Goal: Task Accomplishment & Management: Use online tool/utility

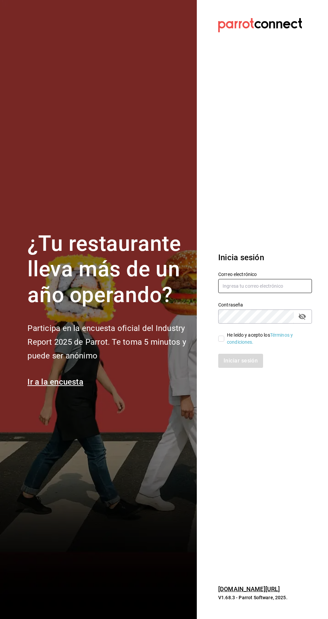
click at [268, 293] on input "text" at bounding box center [265, 286] width 94 height 14
type input "[PERSON_NAME][EMAIL_ADDRESS][DOMAIN_NAME]"
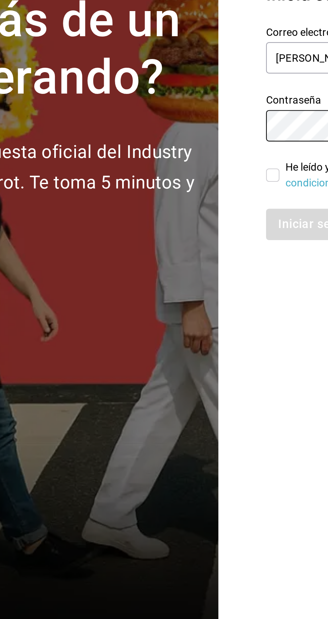
scroll to position [1, 0]
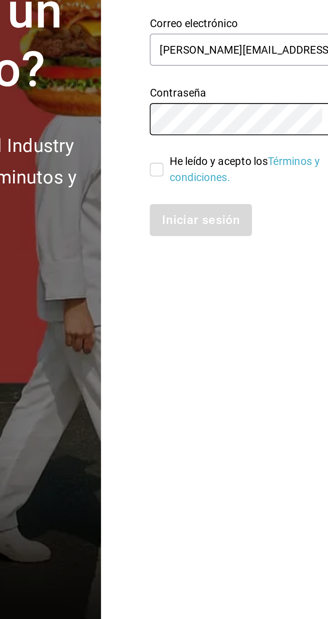
click at [220, 341] on input "He leído y acepto los Términos y condiciones." at bounding box center [221, 338] width 6 height 6
checkbox input "true"
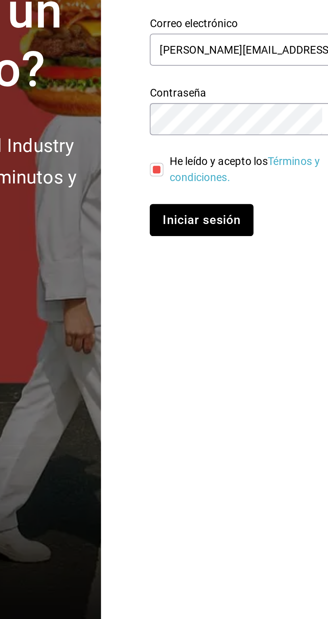
click at [233, 368] on button "Iniciar sesión" at bounding box center [241, 361] width 46 height 14
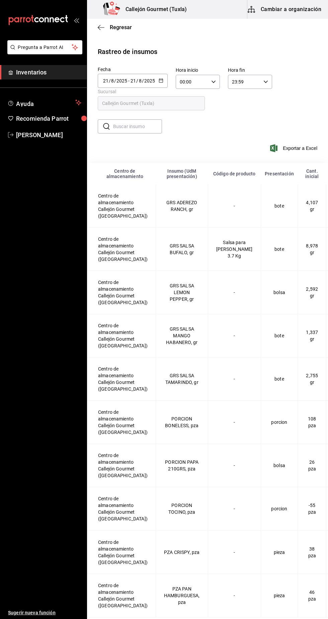
click at [305, 8] on button "Cambiar a organización" at bounding box center [285, 9] width 75 height 19
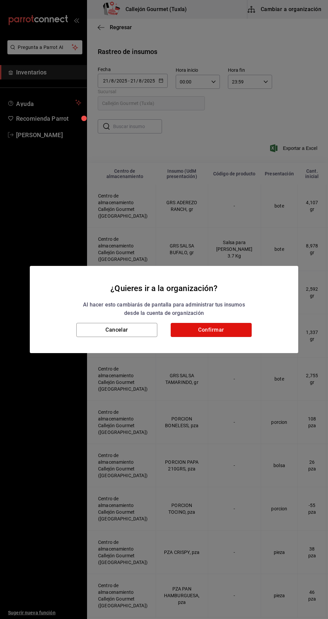
click at [228, 327] on button "Confirmar" at bounding box center [211, 330] width 81 height 14
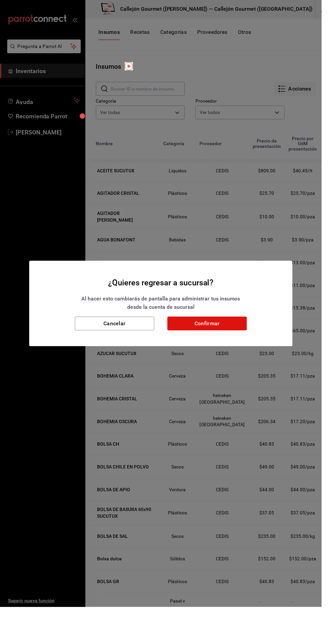
click at [218, 336] on button "Confirmar" at bounding box center [211, 330] width 81 height 14
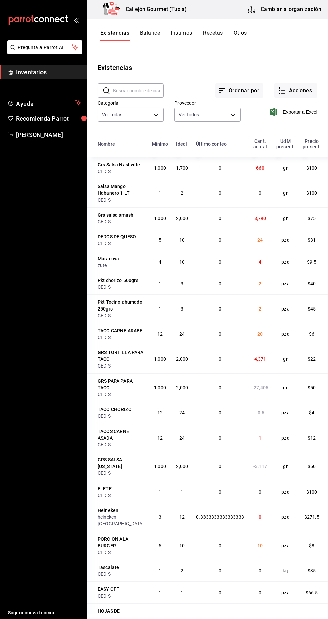
click at [247, 36] on button "Otros" at bounding box center [240, 34] width 13 height 11
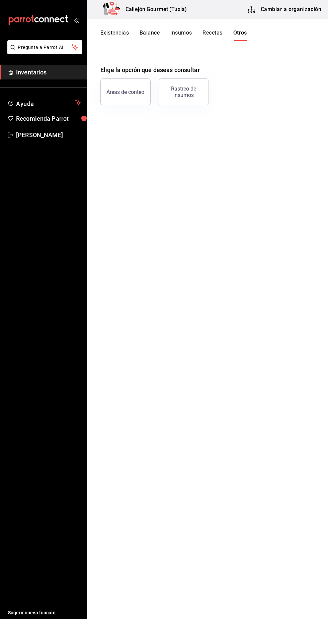
click at [197, 91] on div "Rastreo de insumos" at bounding box center [184, 91] width 42 height 13
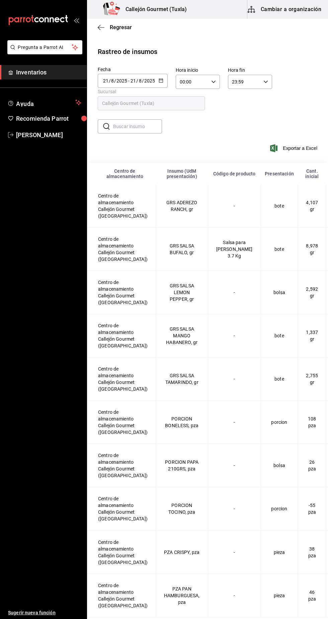
click at [140, 80] on input "8" at bounding box center [140, 80] width 3 height 5
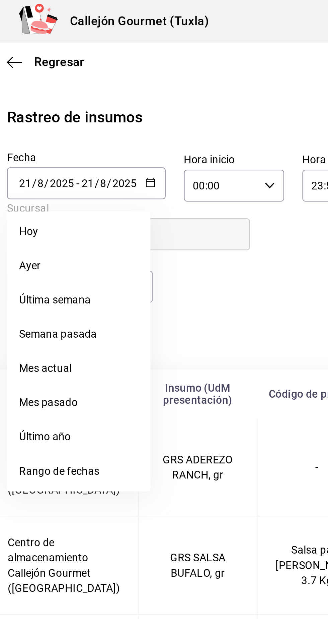
click at [125, 119] on li "Ayer" at bounding box center [129, 117] width 63 height 15
type input "2025-08-20"
type input "20"
type input "2025-08-20"
type input "20"
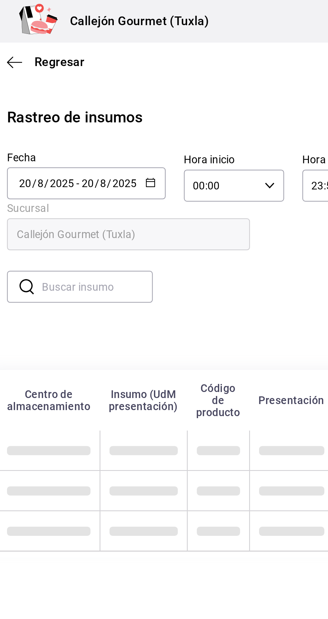
click at [153, 128] on input "text" at bounding box center [137, 126] width 49 height 13
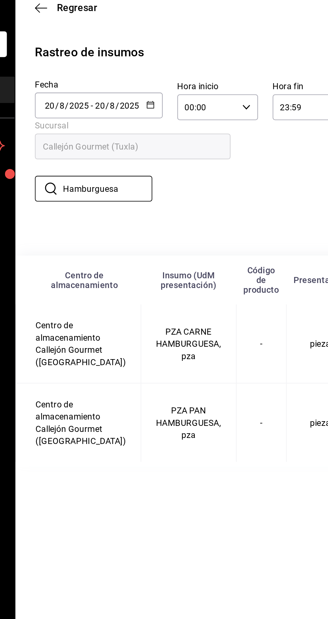
click at [155, 128] on input "Hamburguesa" at bounding box center [137, 126] width 49 height 13
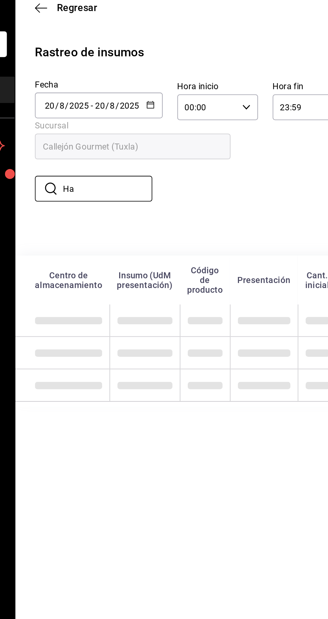
type input "H"
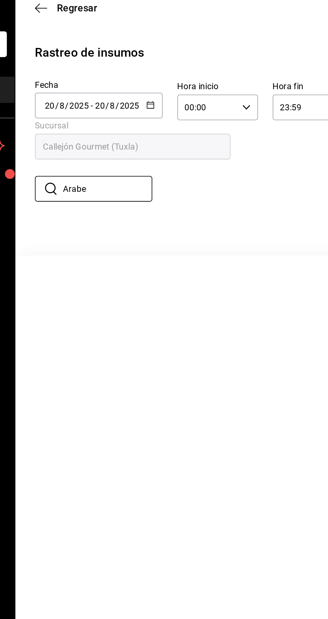
click at [139, 127] on input "Arabe" at bounding box center [137, 126] width 49 height 13
type input "A"
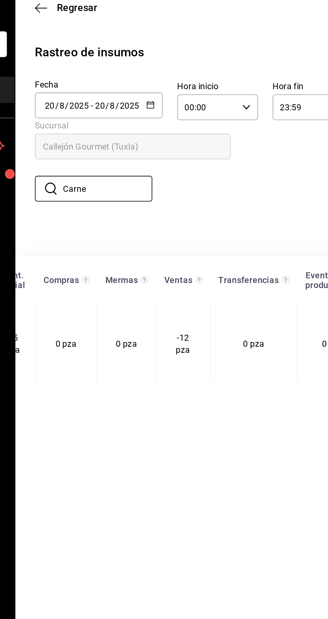
scroll to position [0, 204]
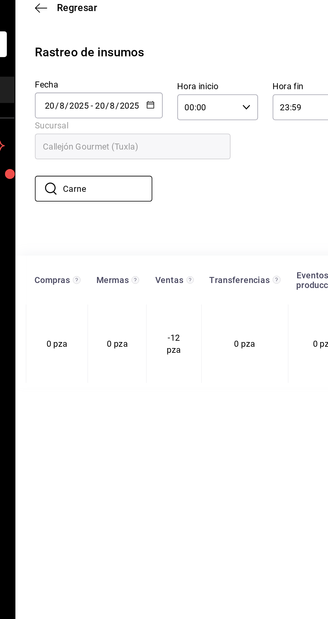
click at [135, 127] on input "Carne" at bounding box center [137, 126] width 49 height 13
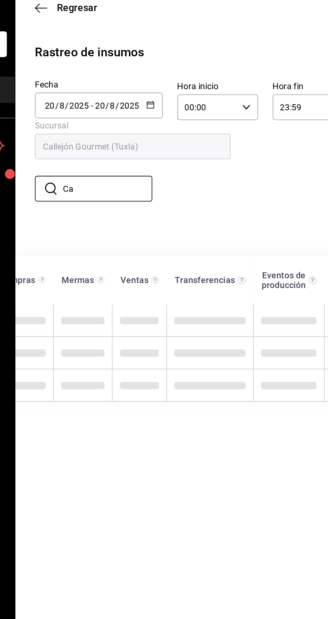
type input "C"
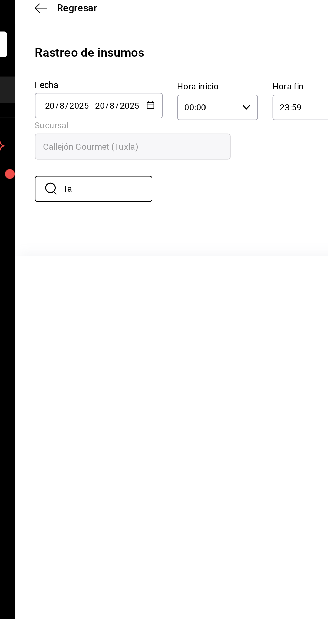
type input "T"
click at [143, 128] on input "Pan pi" at bounding box center [137, 126] width 49 height 13
type input "P"
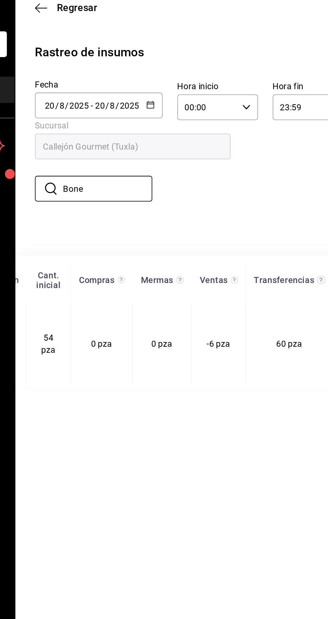
scroll to position [0, 193]
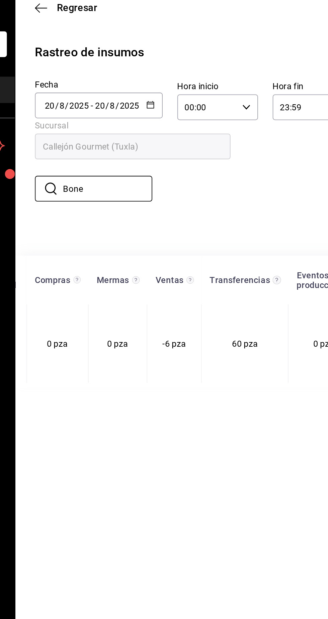
click at [131, 124] on input "Bone" at bounding box center [137, 126] width 49 height 13
type input "B"
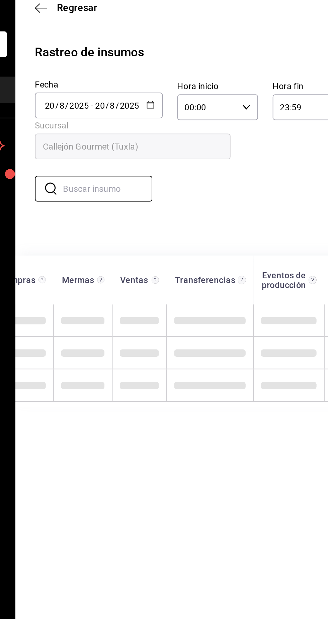
scroll to position [0, 182]
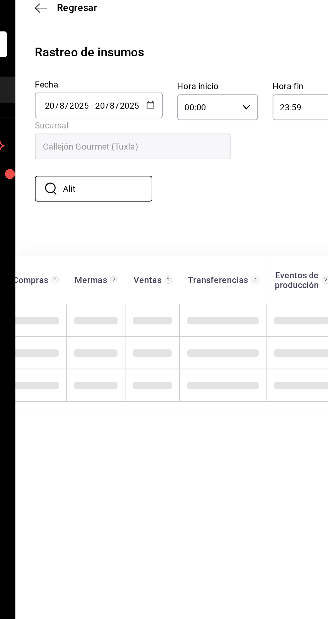
type input "Alita"
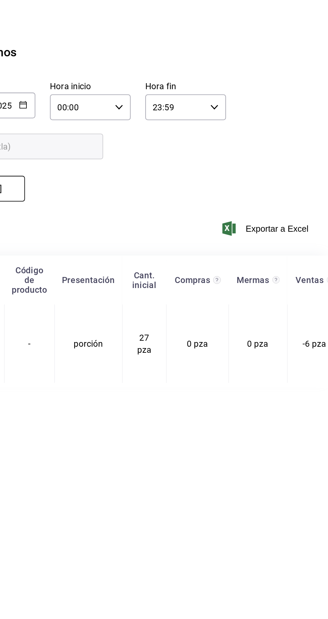
scroll to position [0, 0]
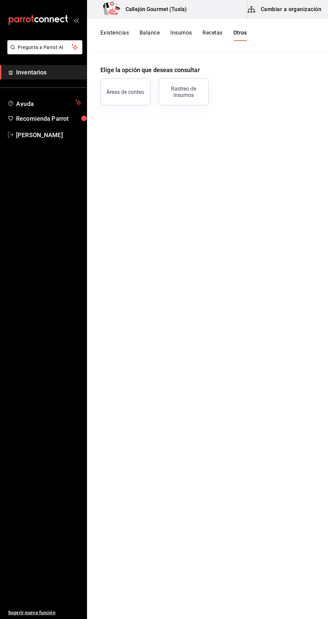
click at [117, 31] on button "Existencias" at bounding box center [115, 34] width 28 height 11
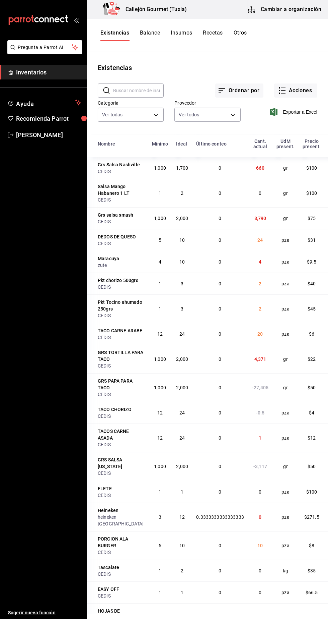
click at [127, 90] on input "text" at bounding box center [138, 90] width 51 height 13
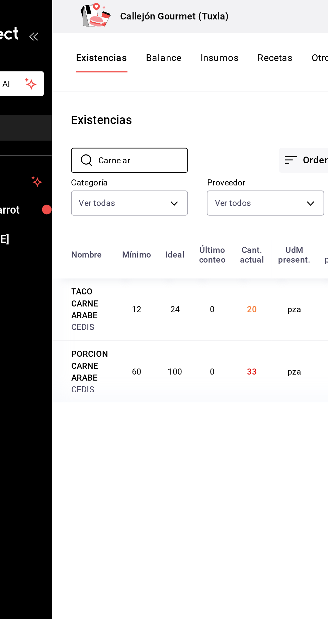
scroll to position [0, 7]
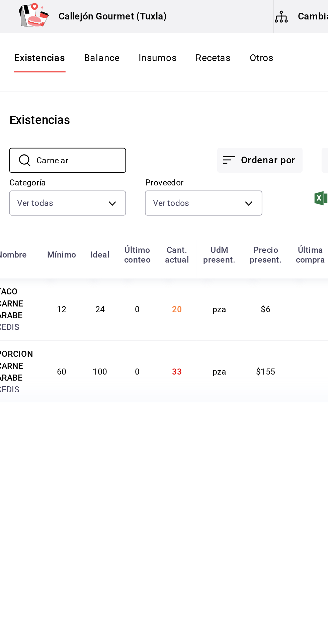
click at [138, 90] on input "Carne ar" at bounding box center [138, 90] width 51 height 13
type input "C"
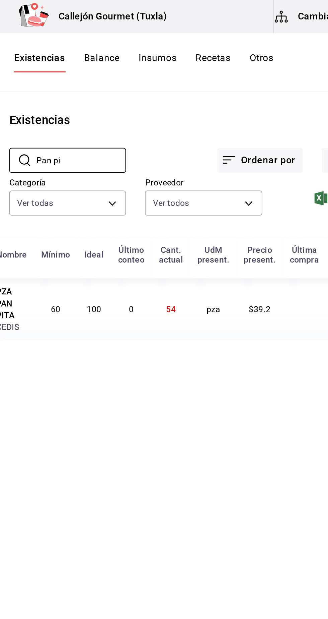
scroll to position [0, 4]
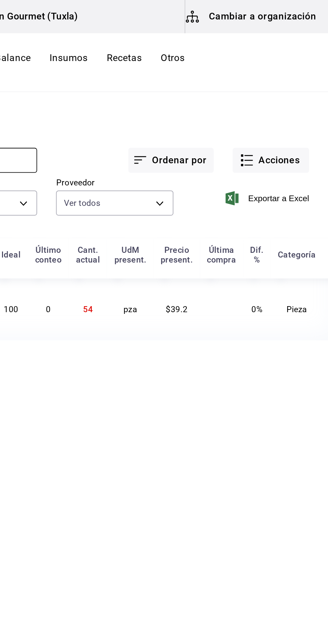
type input "Pan pi"
